Goal: Transaction & Acquisition: Purchase product/service

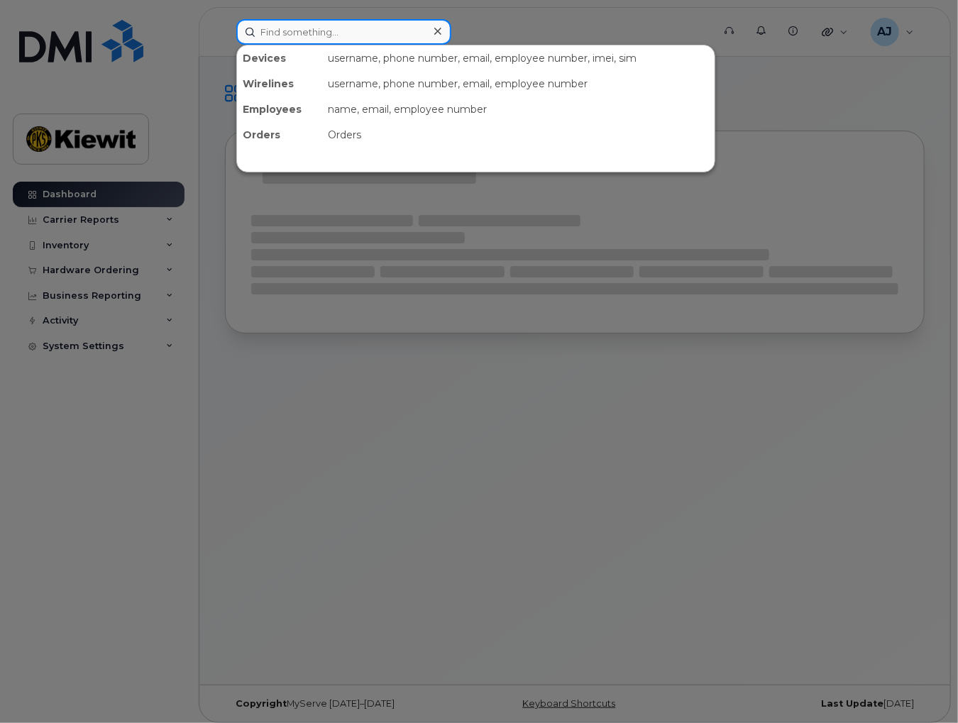
click at [336, 31] on input at bounding box center [343, 32] width 215 height 26
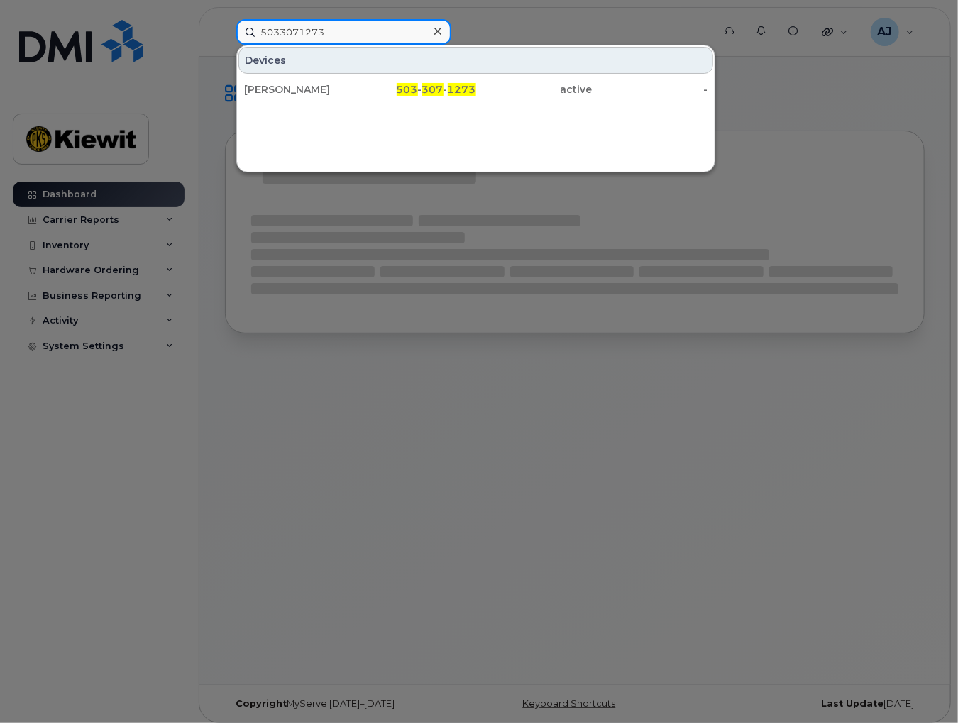
type input "5033071273"
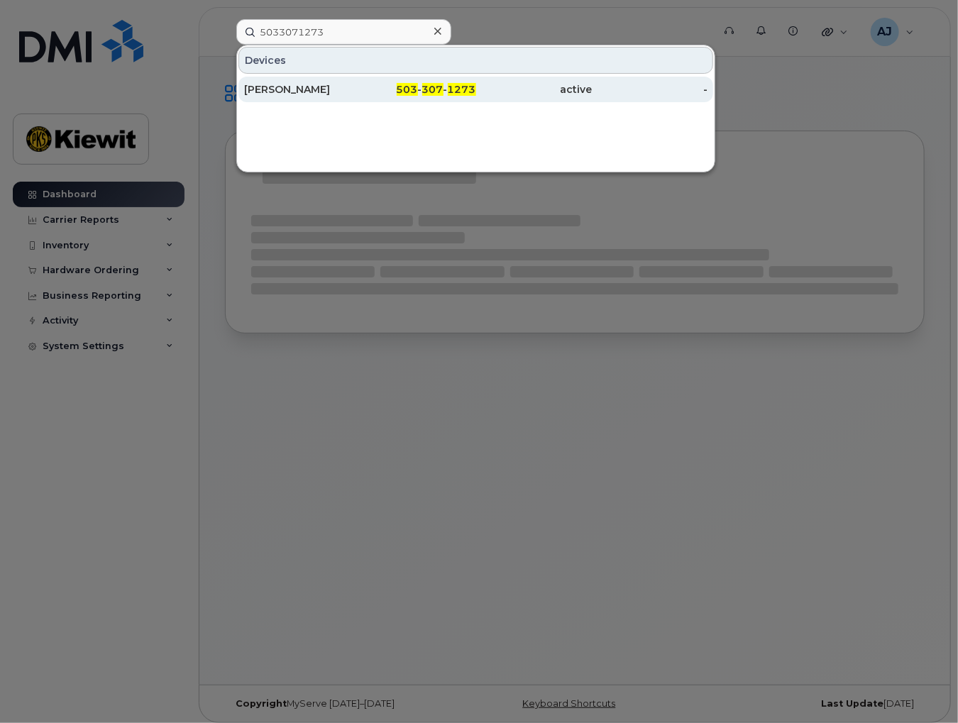
click at [251, 84] on div "[PERSON_NAME]" at bounding box center [302, 89] width 116 height 14
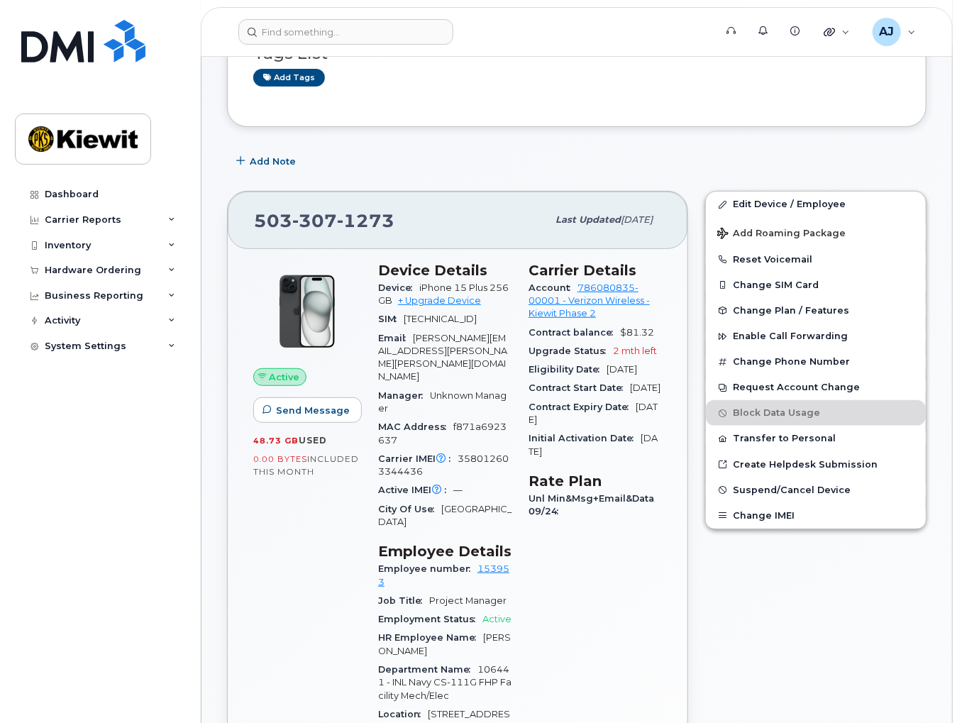
scroll to position [142, 0]
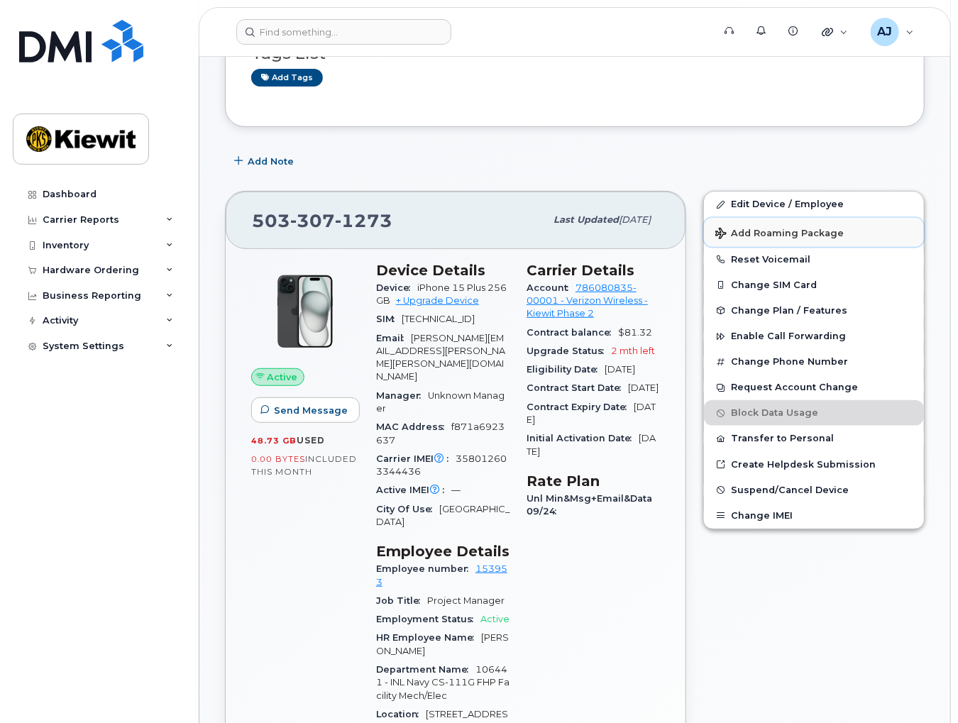
click at [770, 233] on span "Add Roaming Package" at bounding box center [779, 234] width 128 height 13
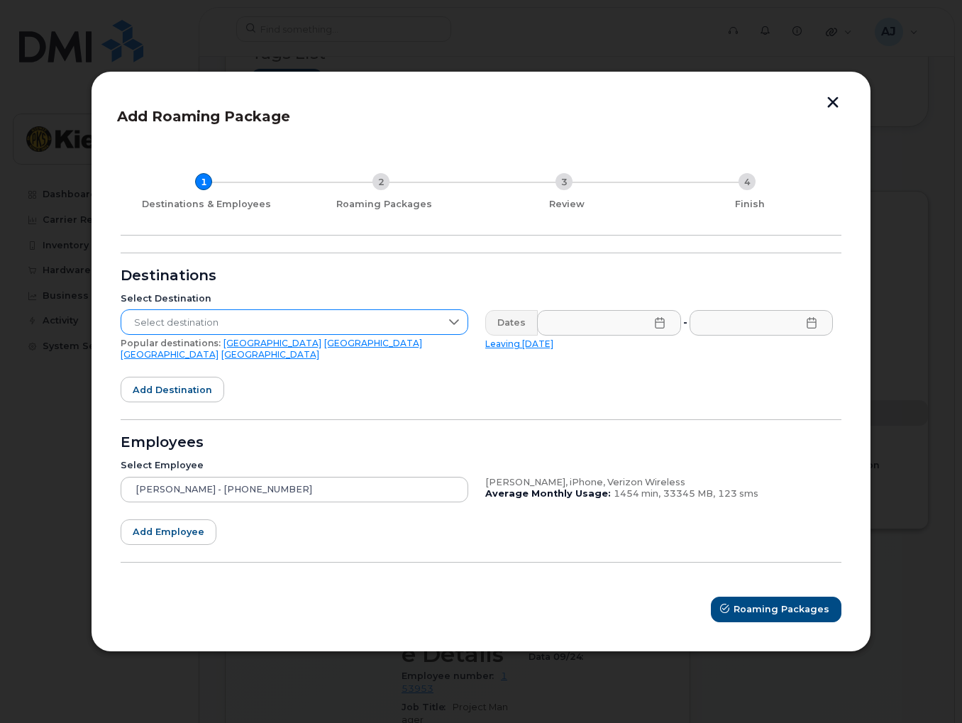
click at [453, 327] on icon at bounding box center [453, 321] width 11 height 11
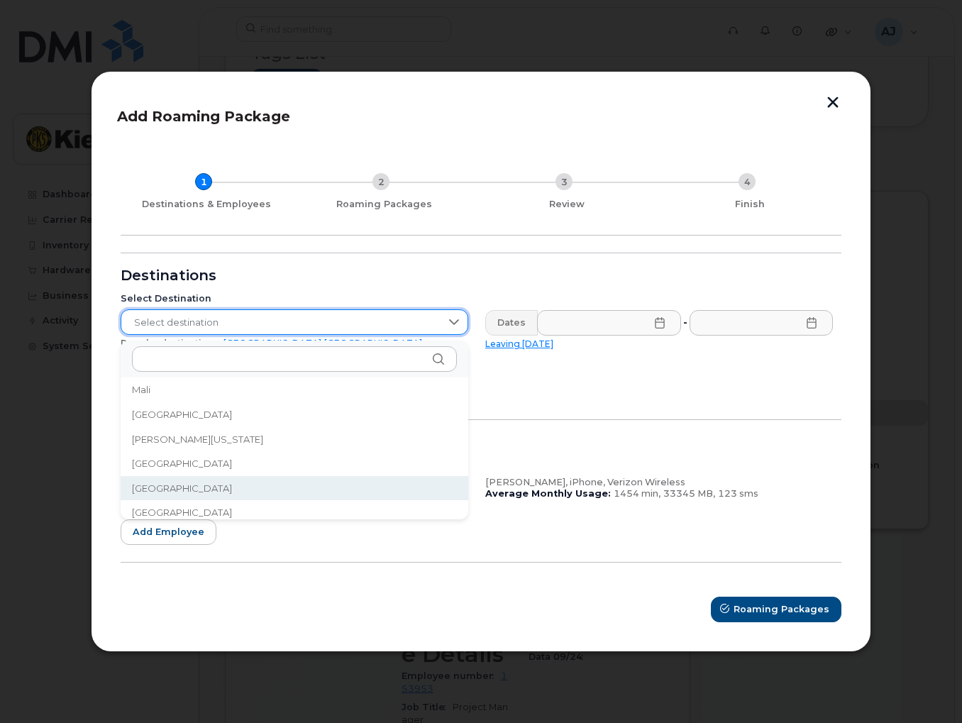
scroll to position [2954, 0]
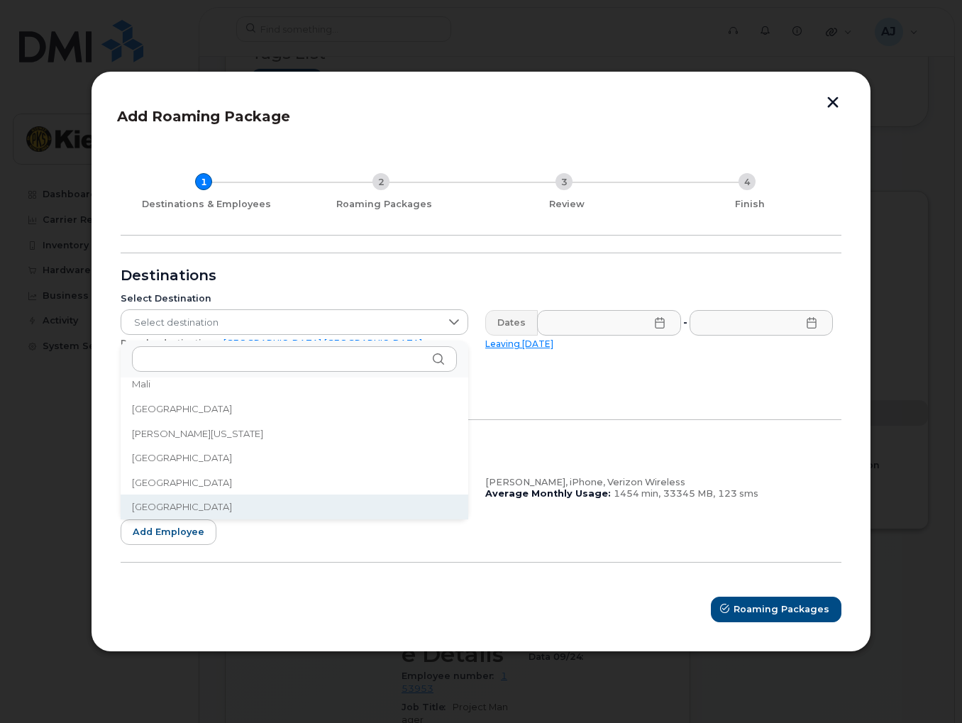
click at [162, 509] on span "[GEOGRAPHIC_DATA]" at bounding box center [182, 506] width 100 height 13
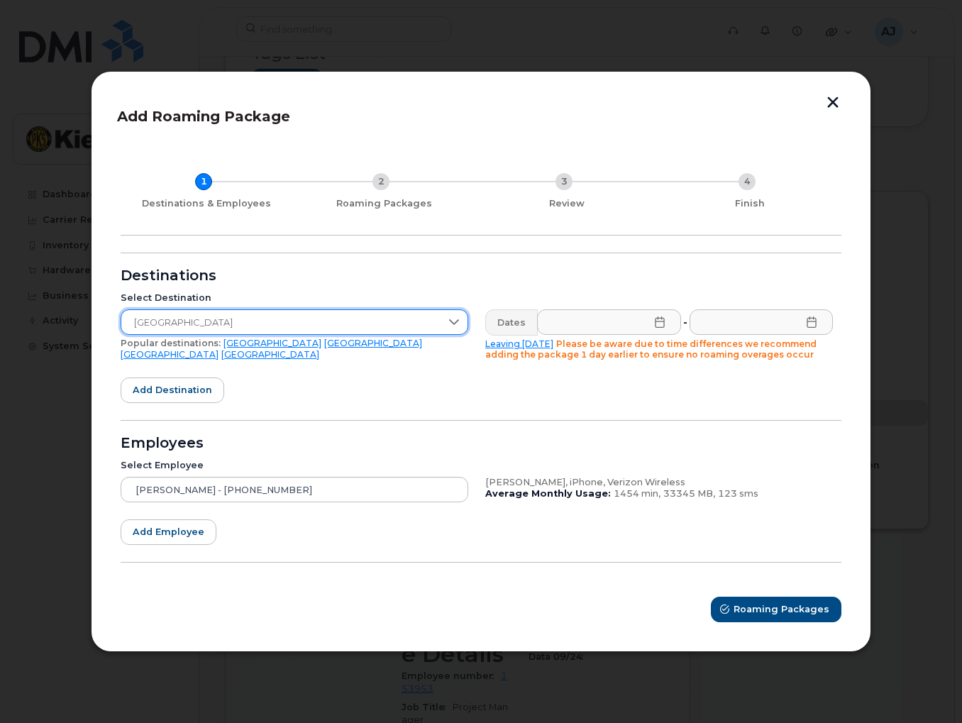
click at [658, 320] on icon at bounding box center [659, 321] width 11 height 11
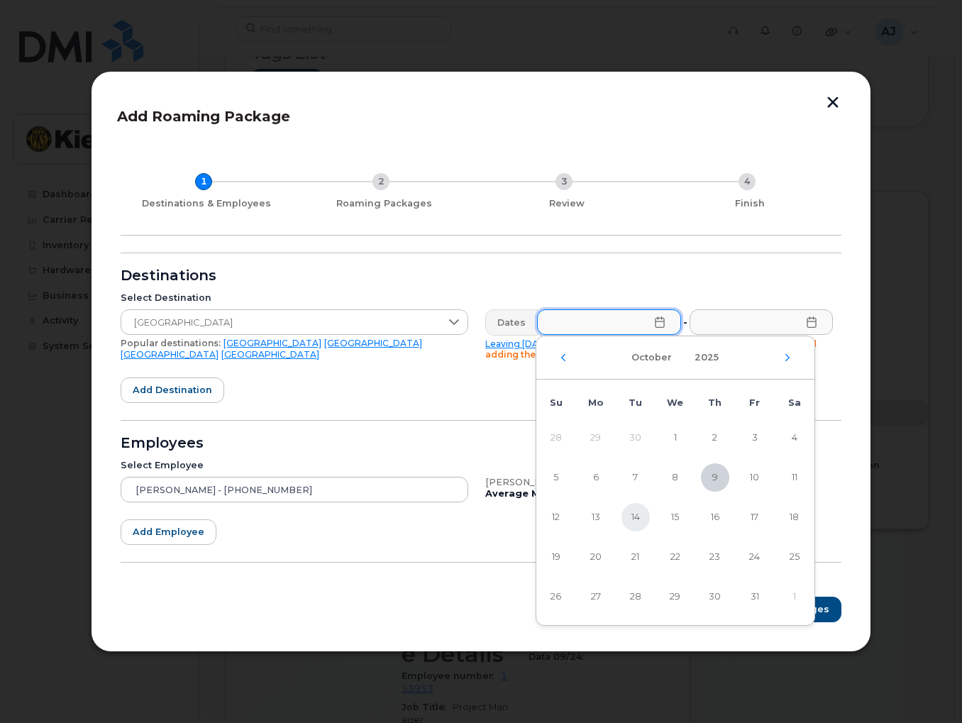
click at [633, 519] on span "14" at bounding box center [636, 517] width 28 height 28
type input "[DATE]"
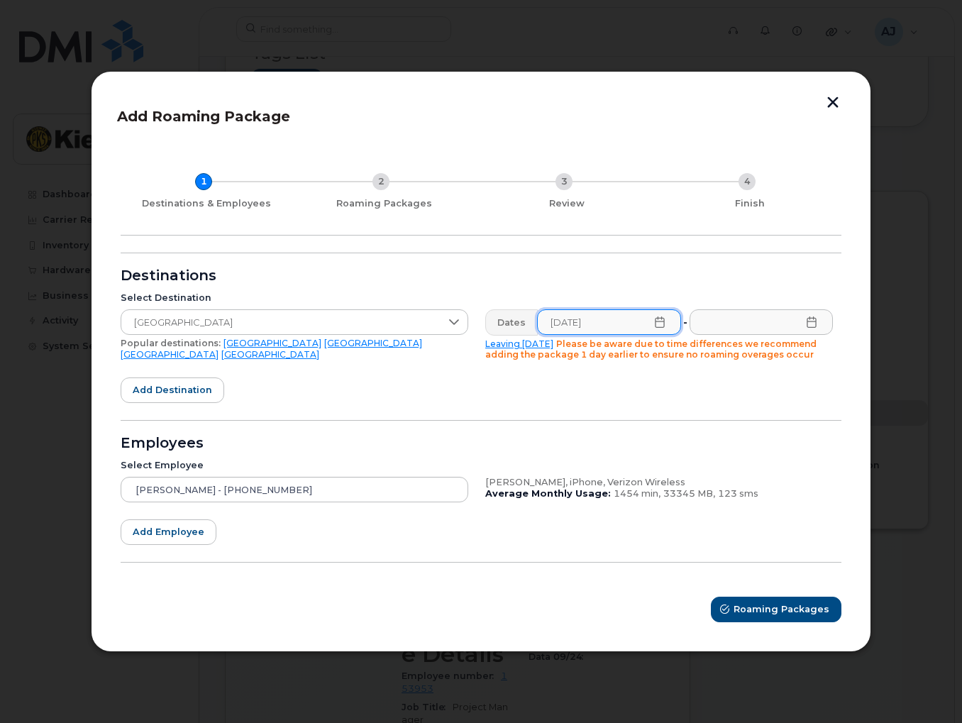
click at [808, 328] on icon at bounding box center [811, 321] width 9 height 11
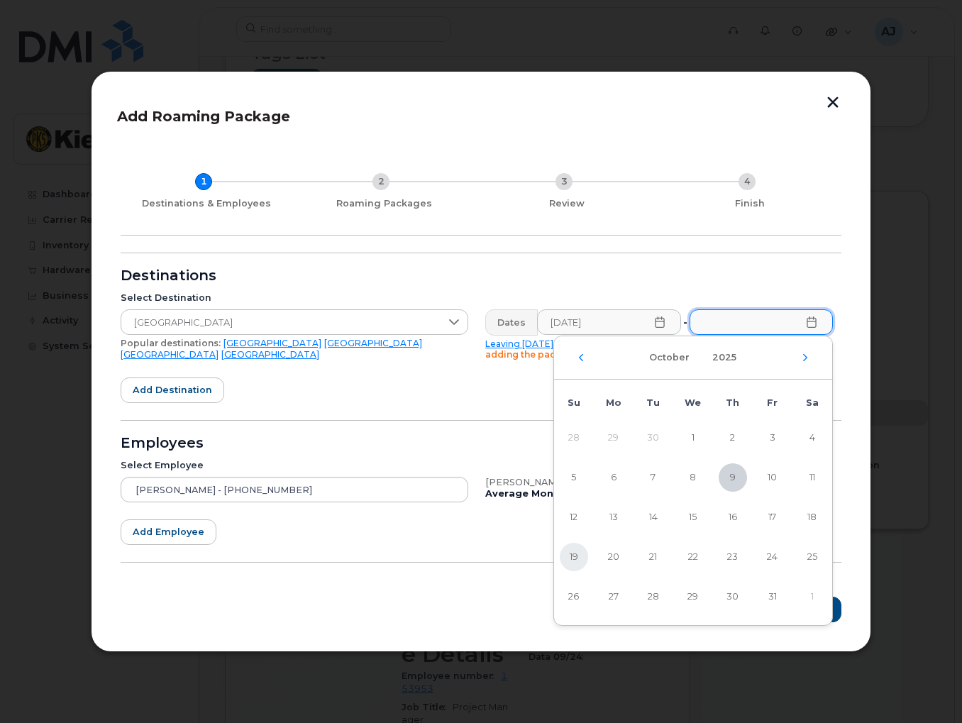
click at [575, 552] on span "19" at bounding box center [574, 557] width 28 height 28
type input "[DATE]"
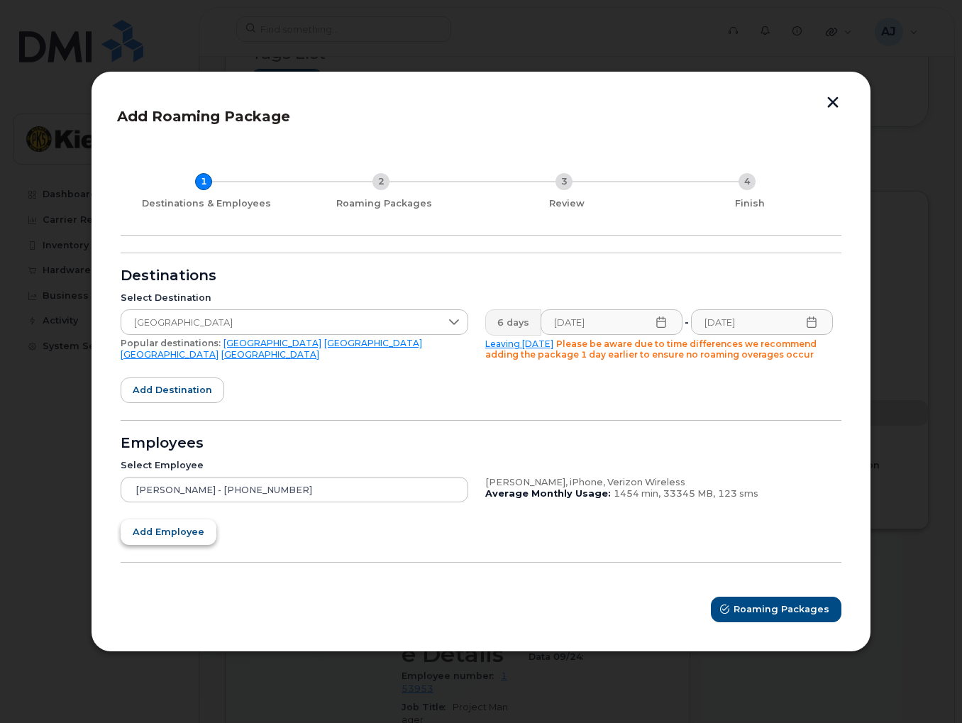
click at [148, 537] on span "Add employee" at bounding box center [169, 531] width 72 height 13
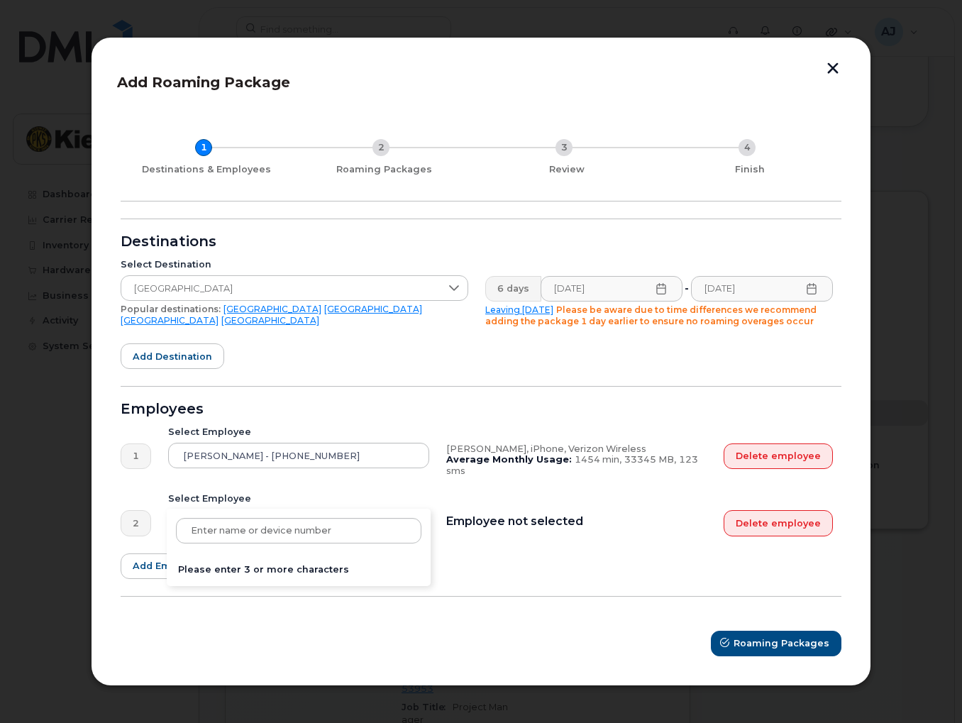
click at [250, 524] on div "Please enter 3 or more characters" at bounding box center [298, 523] width 261 height 26
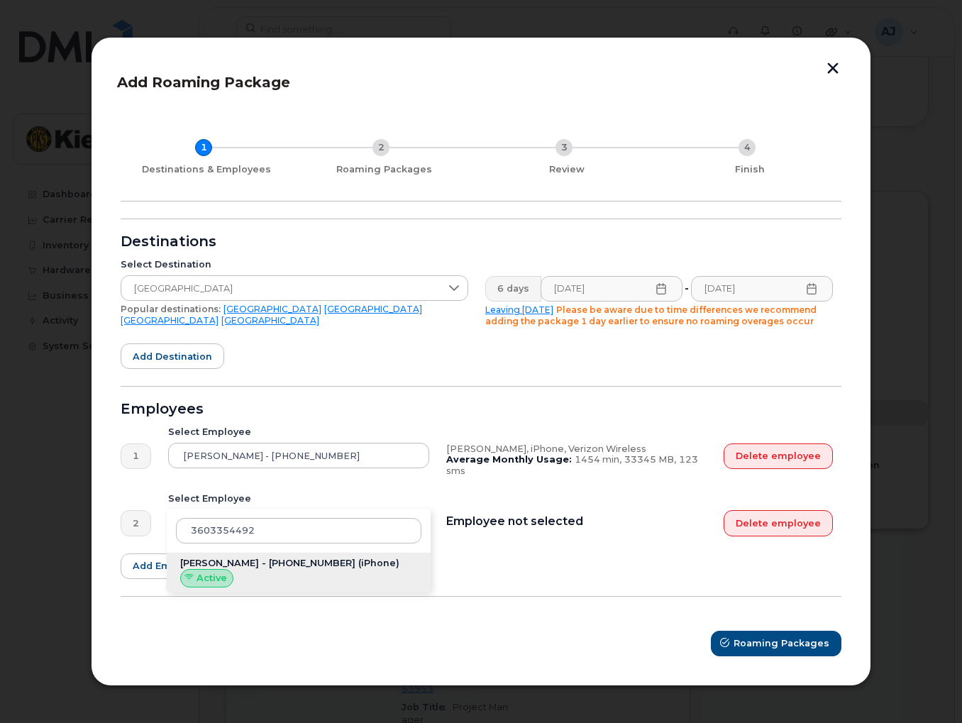
type input "3603354492"
click at [240, 561] on span "[PERSON_NAME] - [PHONE_NUMBER]" at bounding box center [267, 563] width 175 height 11
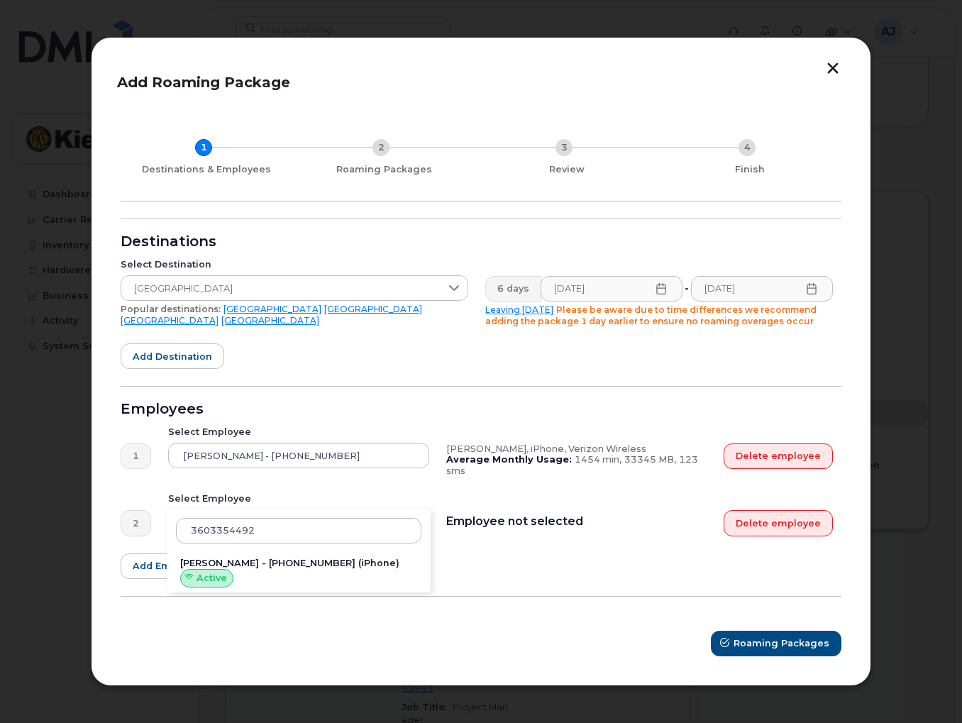
type input "[PERSON_NAME] - [PHONE_NUMBER]"
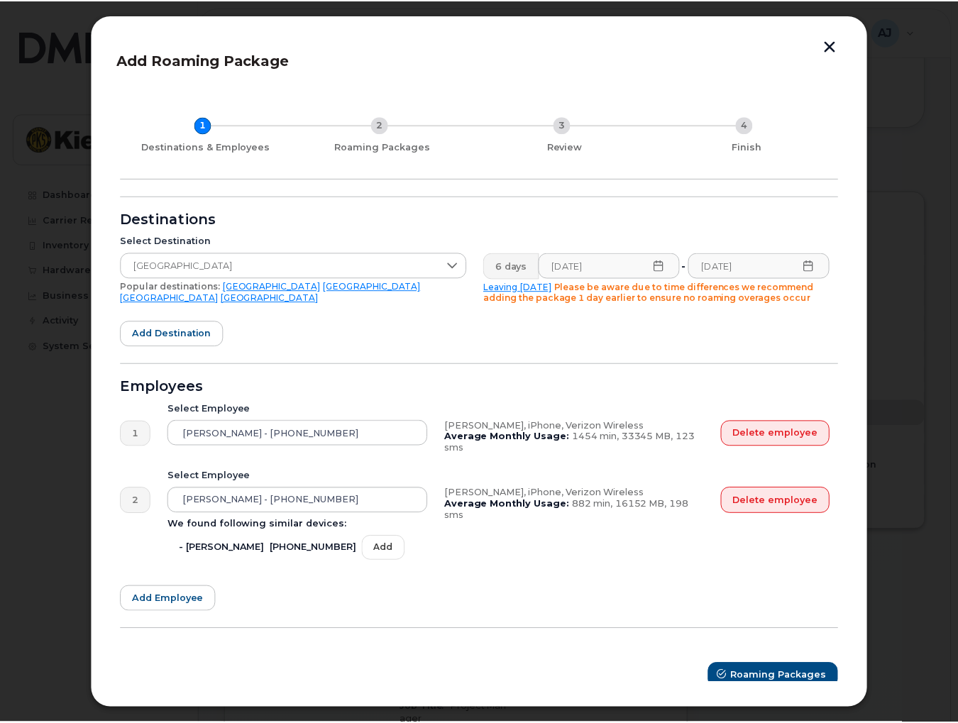
scroll to position [9, 0]
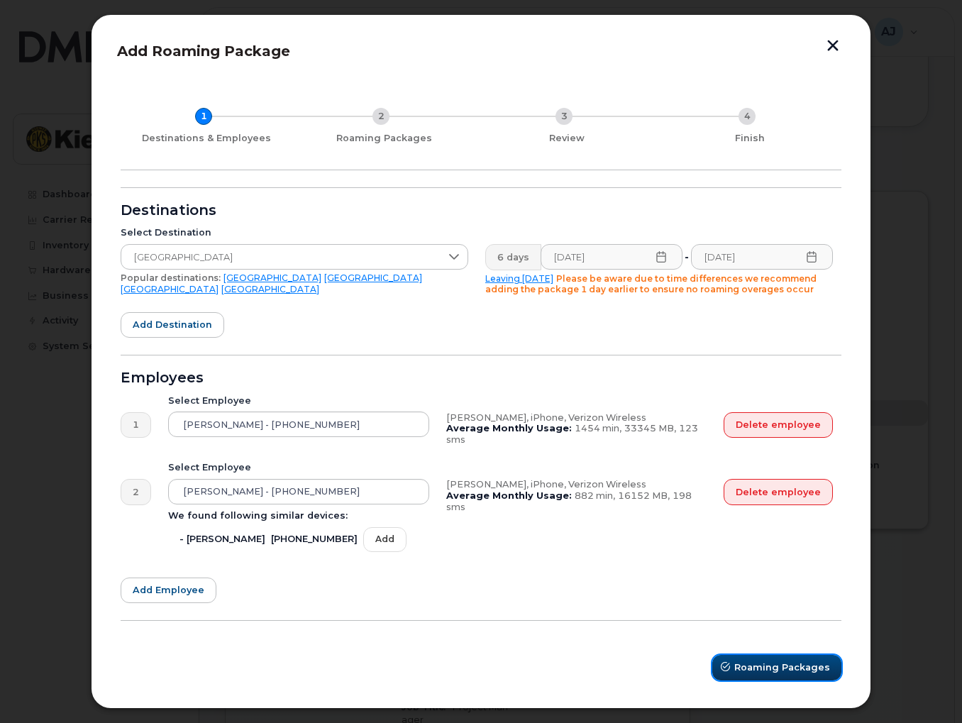
click at [760, 663] on span "Roaming Packages" at bounding box center [782, 667] width 96 height 13
click at [739, 663] on span "Roaming Packages" at bounding box center [782, 667] width 96 height 13
click at [834, 45] on button "button" at bounding box center [832, 47] width 21 height 15
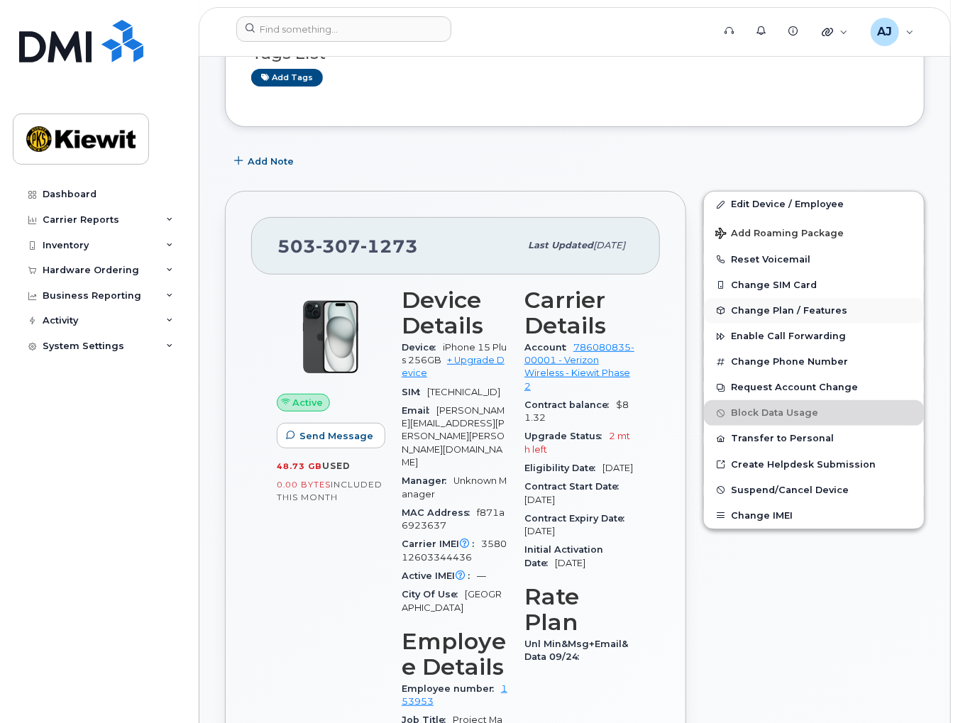
click at [829, 306] on span "Change Plan / Features" at bounding box center [789, 310] width 116 height 11
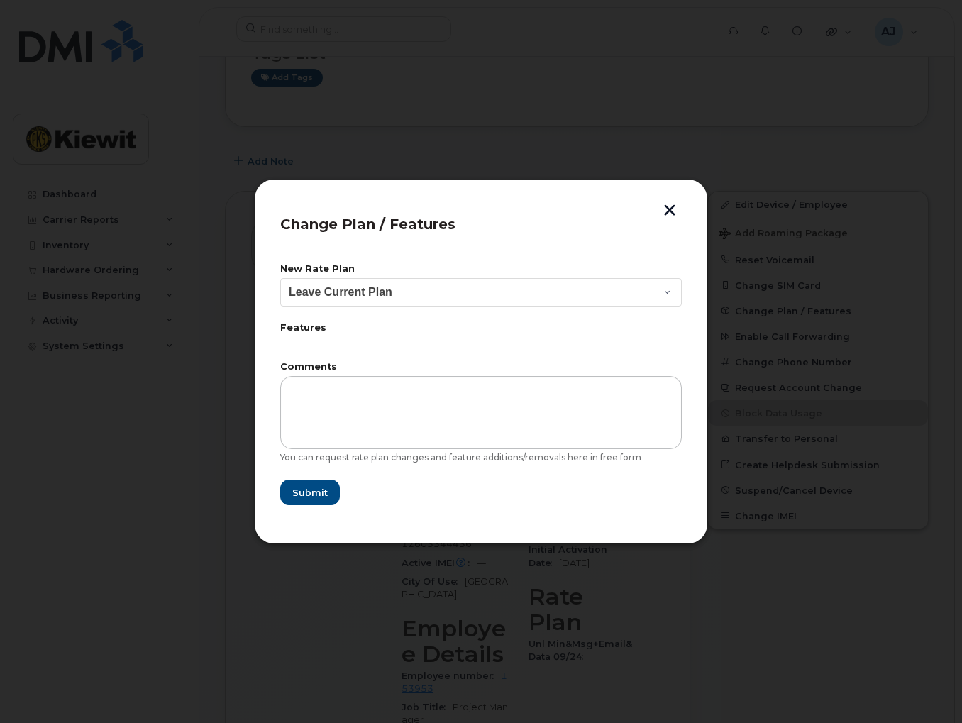
click at [671, 210] on button "button" at bounding box center [669, 211] width 21 height 15
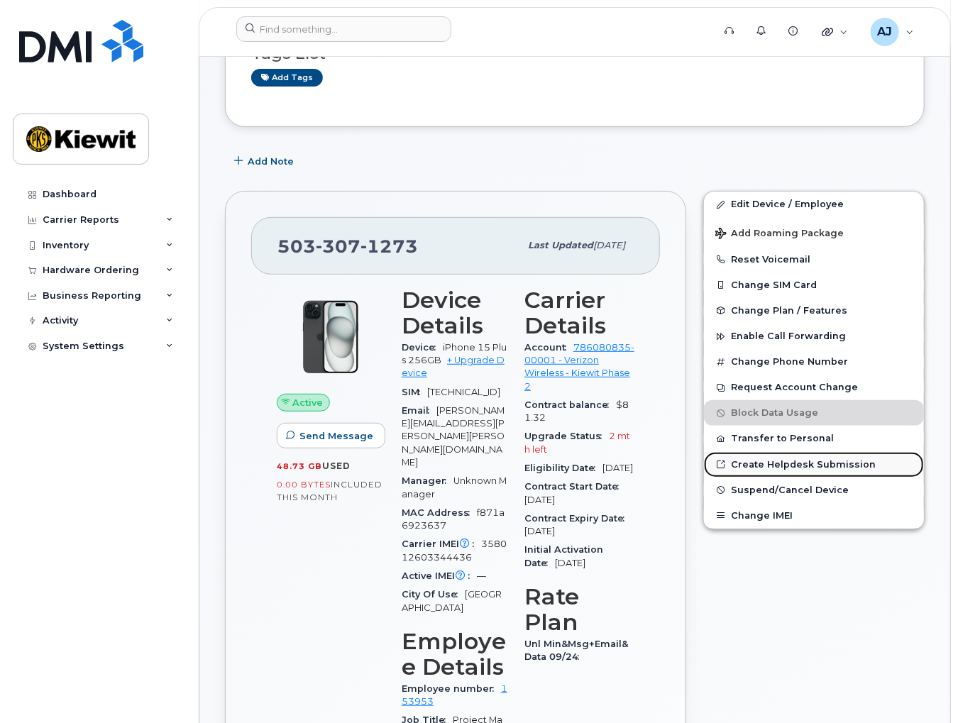
click at [761, 465] on link "Create Helpdesk Submission" at bounding box center [814, 465] width 220 height 26
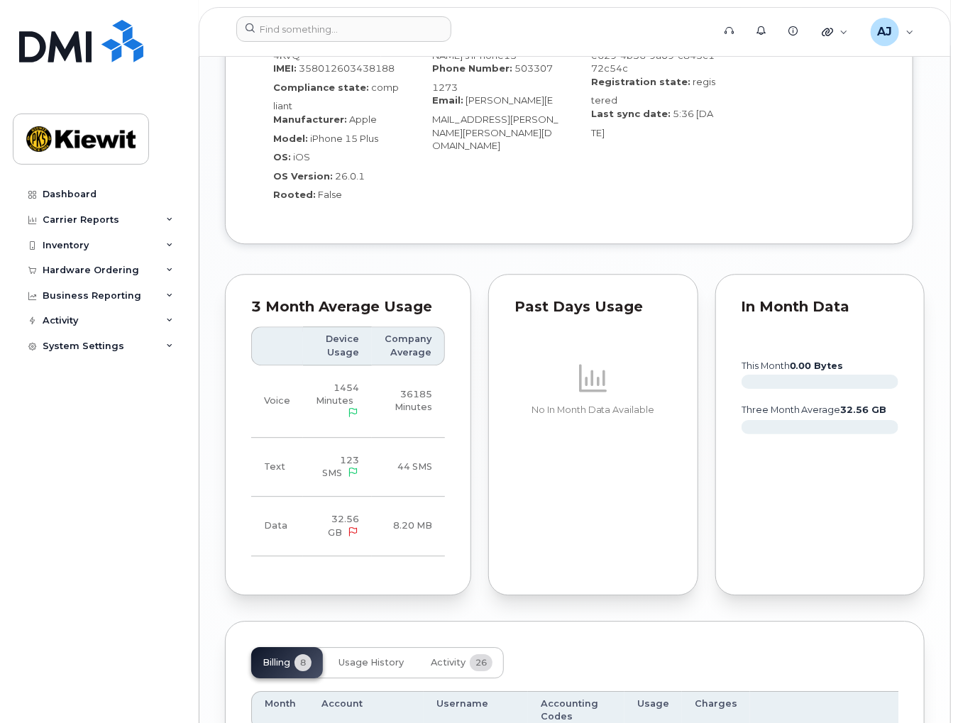
scroll to position [1632, 0]
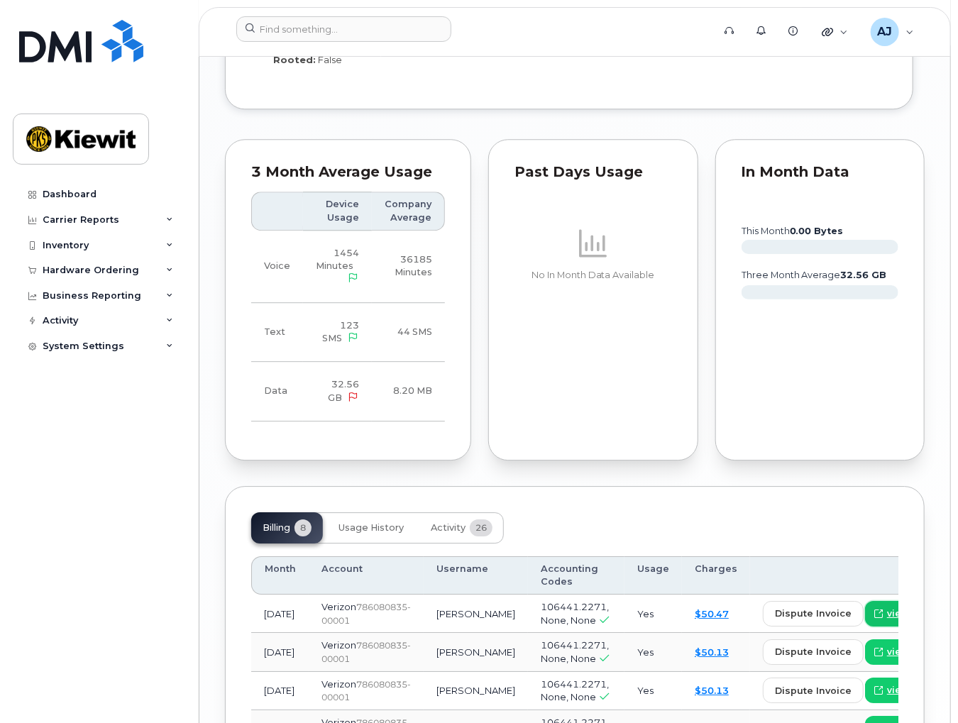
click at [865, 601] on link "view" at bounding box center [892, 614] width 55 height 26
